Goal: Task Accomplishment & Management: Use online tool/utility

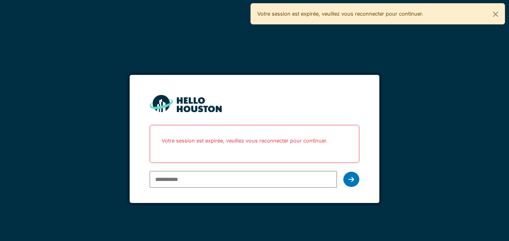
click at [230, 174] on input "email" at bounding box center [243, 179] width 187 height 17
type input "**********"
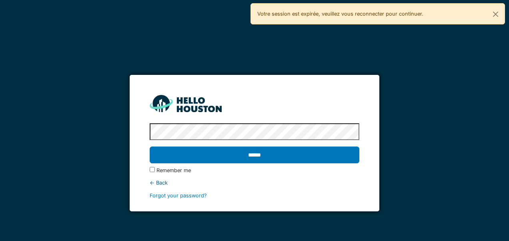
click at [150, 146] on input "******" at bounding box center [254, 154] width 209 height 17
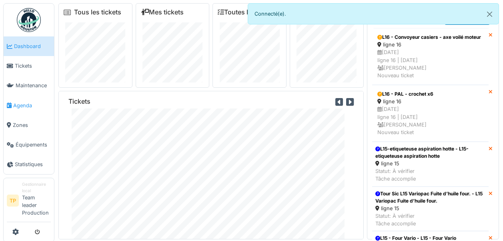
click at [23, 102] on span "Agenda" at bounding box center [32, 106] width 38 height 8
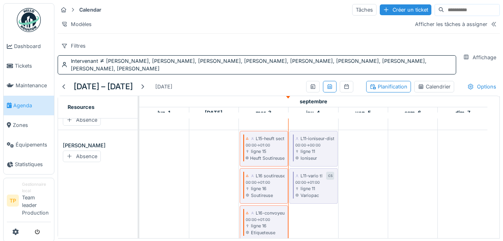
scroll to position [80, 0]
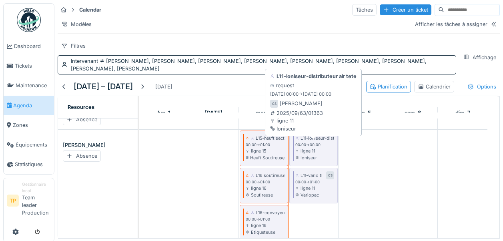
click at [298, 152] on icon at bounding box center [297, 151] width 4 height 3
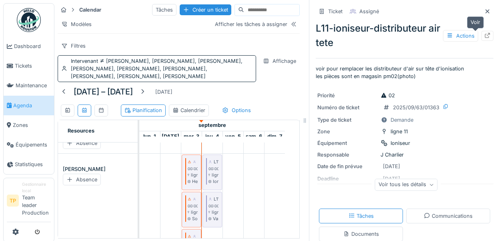
click at [485, 38] on icon at bounding box center [487, 35] width 5 height 5
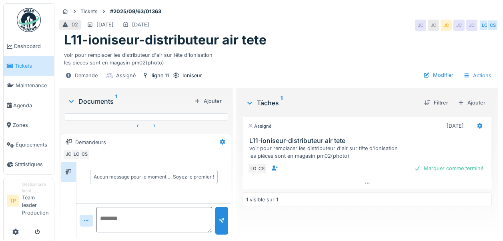
click at [107, 101] on div "Documents 1" at bounding box center [129, 101] width 124 height 10
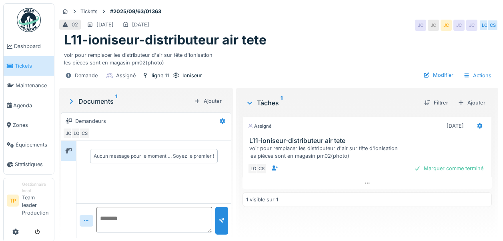
click at [116, 96] on sup "1" at bounding box center [116, 101] width 2 height 10
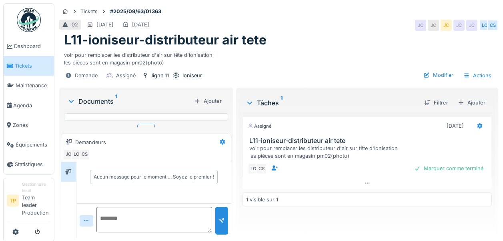
click at [141, 127] on div "Plus" at bounding box center [146, 130] width 18 height 12
click at [20, 100] on link "Agenda" at bounding box center [29, 106] width 50 height 20
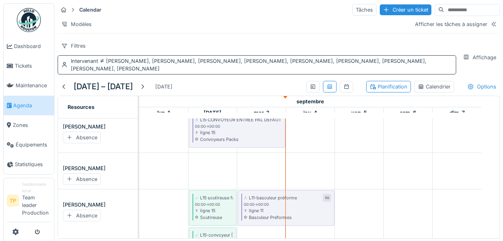
click at [311, 67] on span "[PERSON_NAME], [PERSON_NAME], [PERSON_NAME], [PERSON_NAME], [PERSON_NAME], [PER…" at bounding box center [248, 65] width 355 height 14
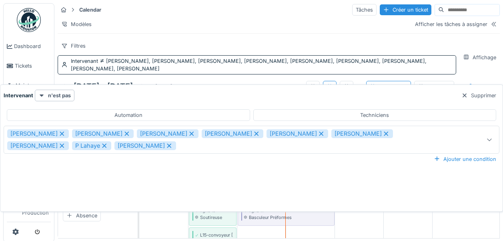
click at [58, 132] on icon at bounding box center [61, 134] width 7 height 6
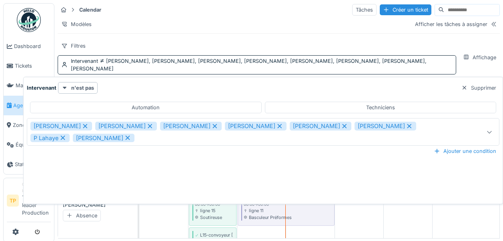
click at [83, 127] on icon at bounding box center [85, 126] width 4 height 4
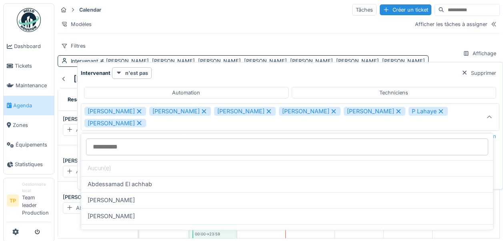
click at [141, 109] on icon at bounding box center [139, 111] width 4 height 4
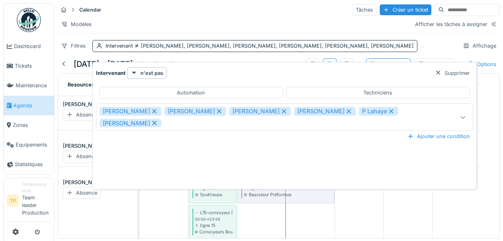
click at [152, 109] on icon at bounding box center [154, 111] width 4 height 4
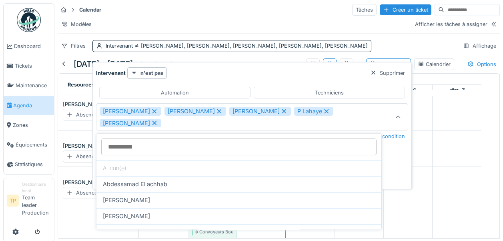
click at [152, 123] on icon at bounding box center [154, 123] width 4 height 4
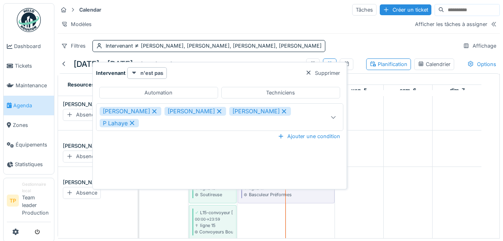
click at [132, 122] on icon at bounding box center [132, 123] width 4 height 4
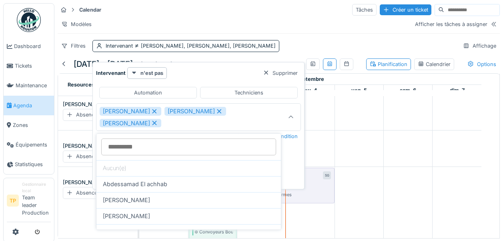
click at [157, 122] on icon at bounding box center [154, 123] width 4 height 4
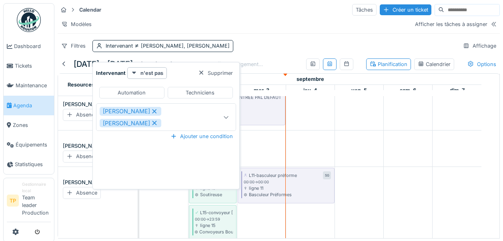
type input "*********"
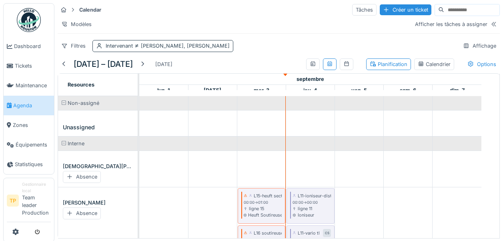
click at [105, 52] on div "Intervenant [PERSON_NAME], [PERSON_NAME]" at bounding box center [162, 46] width 141 height 12
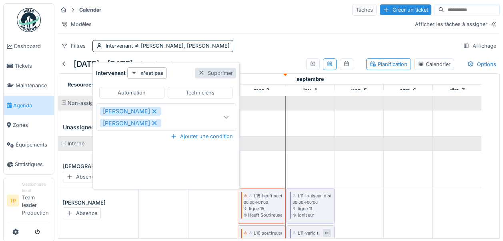
click at [196, 74] on div "Supprimer" at bounding box center [215, 73] width 41 height 11
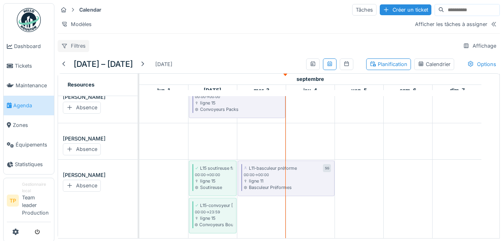
click at [76, 52] on div "Filtres" at bounding box center [74, 46] width 32 height 12
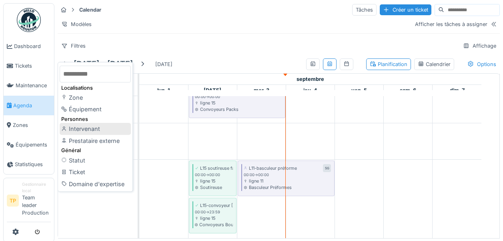
click at [76, 127] on div "Intervenant" at bounding box center [95, 129] width 71 height 12
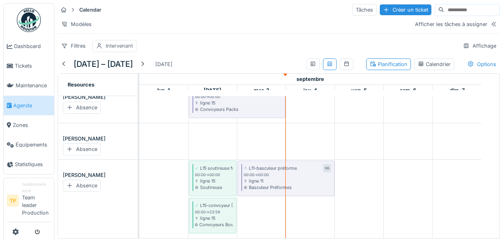
click at [120, 50] on div "Intervenant" at bounding box center [119, 46] width 27 height 8
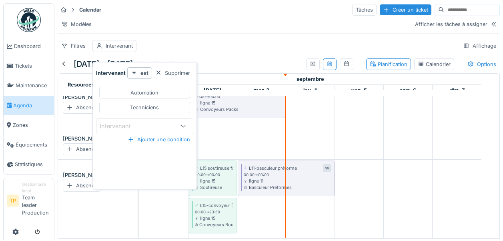
click at [158, 104] on div "Techniciens" at bounding box center [144, 108] width 91 height 12
type input "**********"
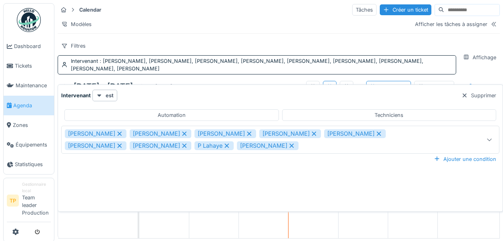
click at [314, 228] on td at bounding box center [313, 178] width 50 height 120
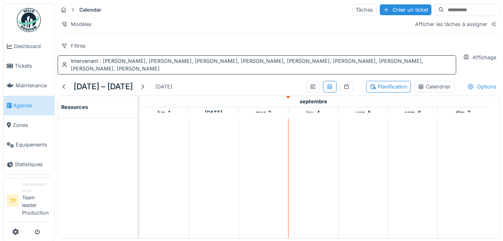
click at [319, 68] on span ": [PERSON_NAME], [PERSON_NAME], [PERSON_NAME], [PERSON_NAME], [PERSON_NAME], [P…" at bounding box center [247, 65] width 352 height 14
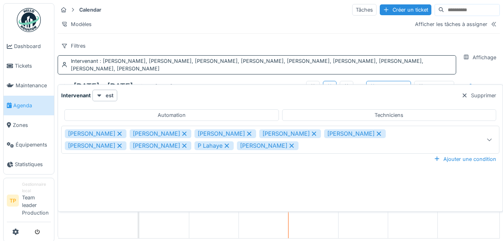
click at [412, 70] on div "Intervenant : [PERSON_NAME], [PERSON_NAME], [PERSON_NAME], [PERSON_NAME], [PERS…" at bounding box center [261, 64] width 381 height 15
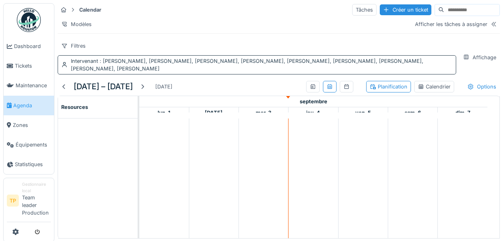
click at [416, 72] on div "Intervenant : [PERSON_NAME], [PERSON_NAME], [PERSON_NAME], [PERSON_NAME], [PERS…" at bounding box center [261, 64] width 381 height 15
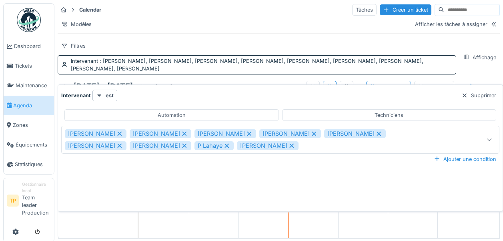
click at [375, 131] on icon at bounding box center [378, 134] width 7 height 6
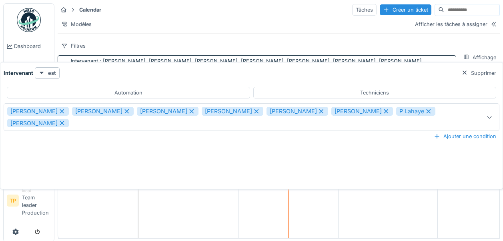
click at [352, 108] on div "[PERSON_NAME]" at bounding box center [362, 111] width 62 height 9
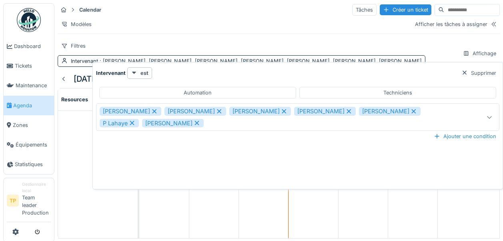
click at [136, 120] on icon at bounding box center [131, 123] width 7 height 6
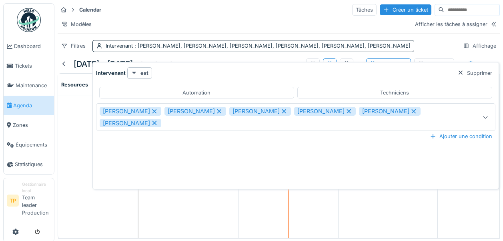
click at [282, 111] on icon at bounding box center [284, 111] width 4 height 4
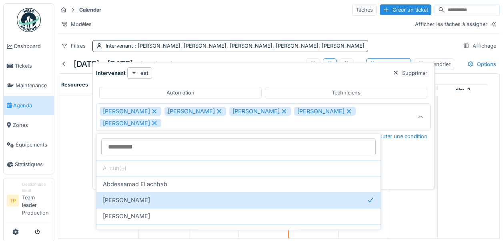
click at [261, 108] on div "[PERSON_NAME]" at bounding box center [260, 111] width 62 height 9
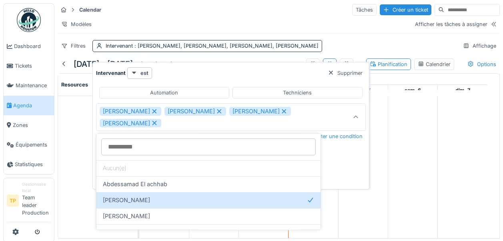
click at [217, 110] on icon at bounding box center [219, 111] width 4 height 4
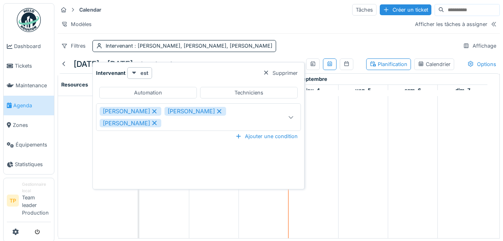
click at [151, 110] on icon at bounding box center [154, 111] width 7 height 6
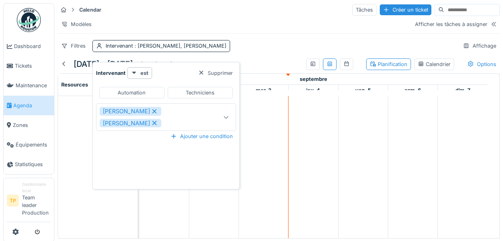
click at [151, 126] on icon at bounding box center [154, 123] width 7 height 6
type input "****"
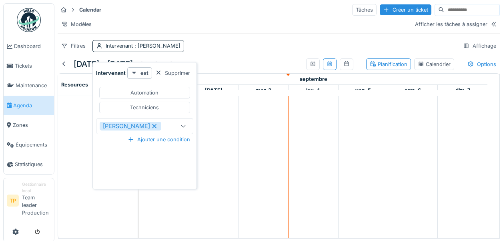
click at [138, 125] on div "[PERSON_NAME]" at bounding box center [131, 126] width 62 height 9
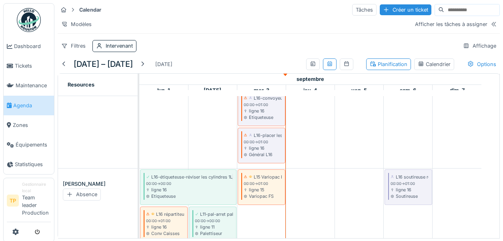
scroll to position [198, 0]
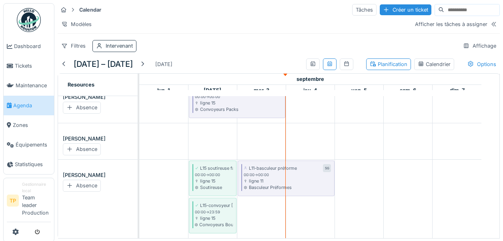
click at [96, 48] on icon at bounding box center [99, 45] width 6 height 5
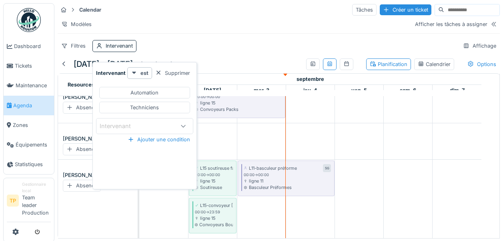
click at [112, 126] on div "Intervenant" at bounding box center [121, 126] width 42 height 9
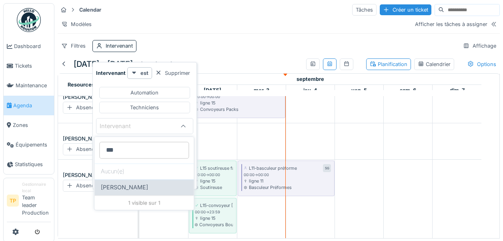
type input "***"
click at [103, 184] on span "[PERSON_NAME]" at bounding box center [124, 187] width 47 height 9
type input "****"
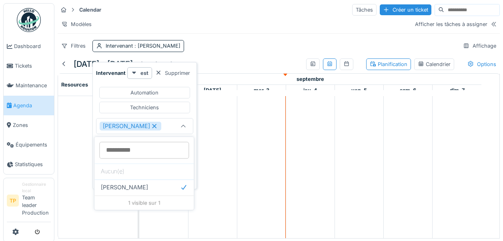
click at [67, 162] on div at bounding box center [101, 167] width 86 height 142
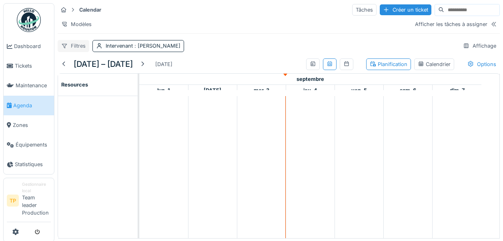
click at [63, 48] on icon at bounding box center [64, 45] width 6 height 5
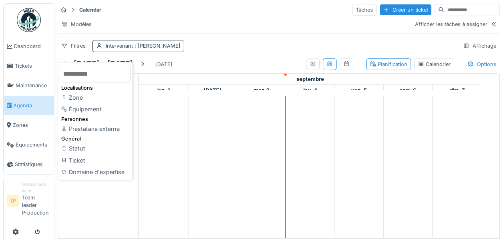
click at [129, 47] on div "Intervenant : [PERSON_NAME]" at bounding box center [143, 46] width 75 height 8
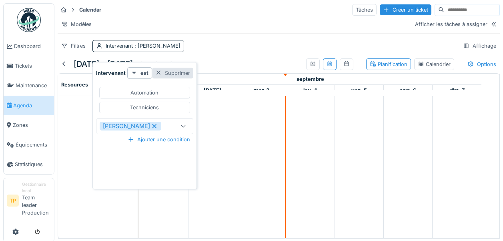
click at [163, 72] on div "Supprimer" at bounding box center [172, 73] width 41 height 11
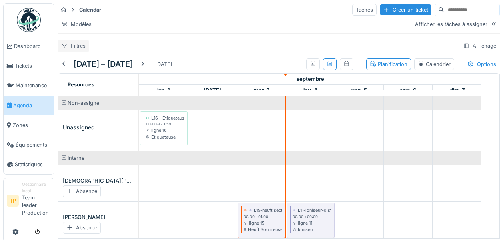
click at [72, 44] on div "Filtres" at bounding box center [74, 46] width 32 height 12
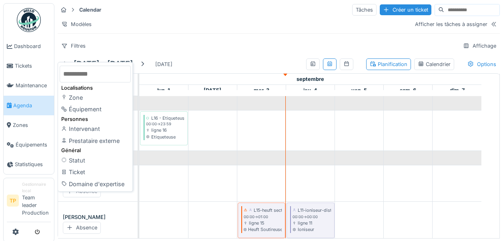
click at [255, 52] on div "Filtres Affichage" at bounding box center [279, 46] width 442 height 12
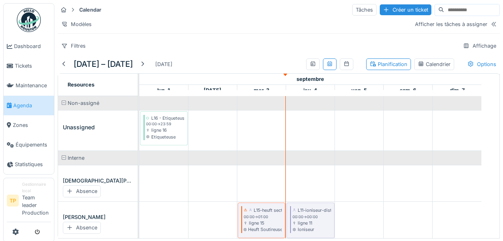
click at [245, 49] on div "Filtres Affichage" at bounding box center [279, 46] width 442 height 12
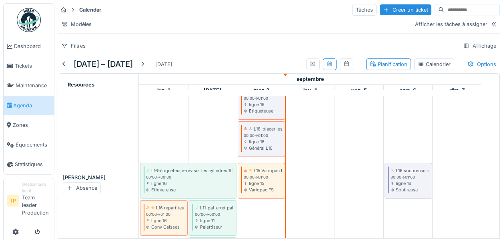
scroll to position [207, 0]
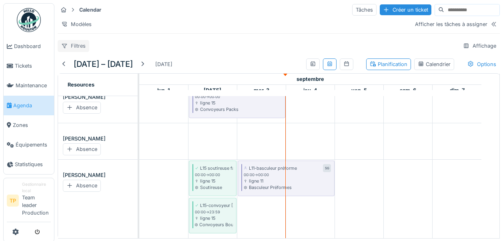
click at [81, 46] on div "Filtres" at bounding box center [74, 46] width 32 height 12
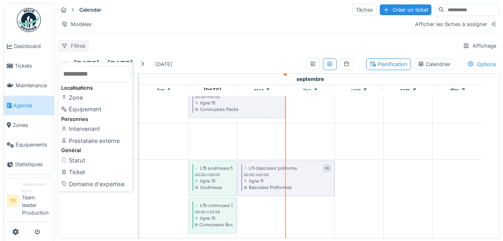
click at [81, 46] on div "Filtres" at bounding box center [74, 46] width 32 height 12
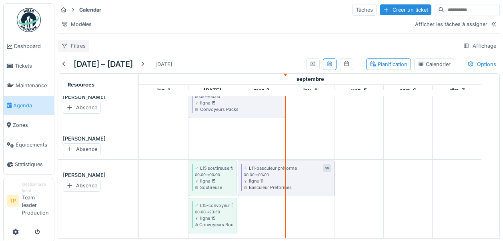
click at [78, 45] on div "Filtres" at bounding box center [74, 46] width 32 height 12
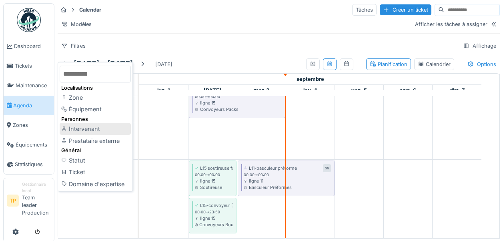
click at [85, 128] on div "Intervenant" at bounding box center [95, 129] width 71 height 12
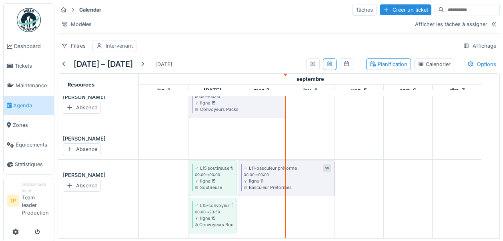
click at [118, 46] on div "Intervenant" at bounding box center [119, 46] width 27 height 8
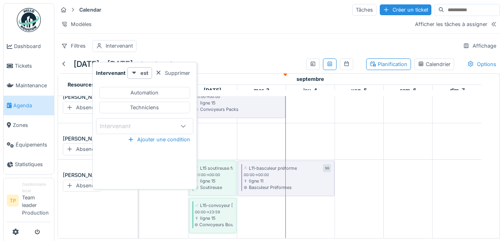
click at [104, 122] on div "Intervenant" at bounding box center [121, 126] width 42 height 9
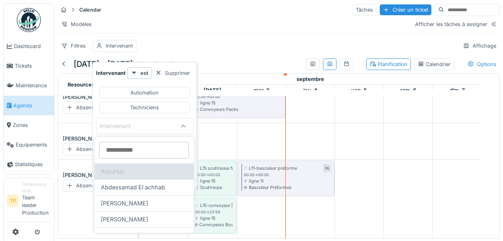
click at [104, 168] on div "Aucun(e)" at bounding box center [143, 171] width 99 height 16
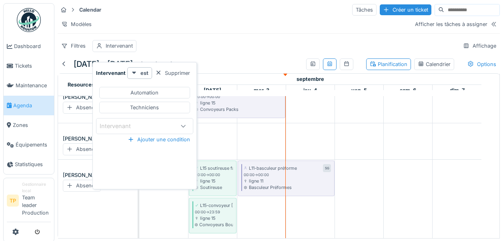
click at [165, 124] on div "Intervenant" at bounding box center [137, 126] width 75 height 9
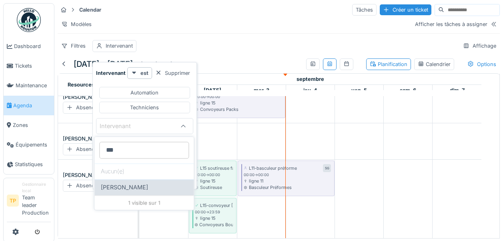
type input "***"
click at [119, 183] on span "[PERSON_NAME]" at bounding box center [124, 187] width 47 height 9
type input "****"
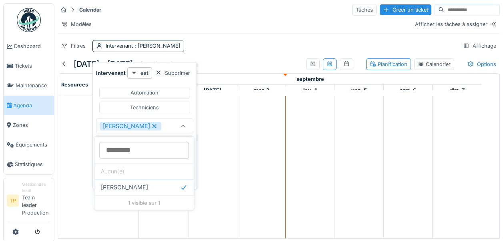
click at [325, 147] on td at bounding box center [309, 167] width 49 height 142
